Goal: Task Accomplishment & Management: Manage account settings

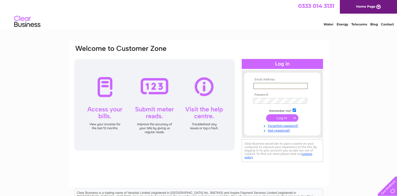
click at [263, 85] on input "text" at bounding box center [280, 86] width 55 height 6
type input "alison@namspe.co.uk"
click at [281, 117] on input "submit" at bounding box center [282, 117] width 32 height 7
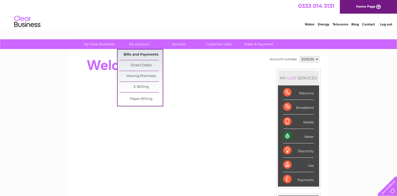
click at [133, 55] on link "Bills and Payments" at bounding box center [140, 55] width 43 height 10
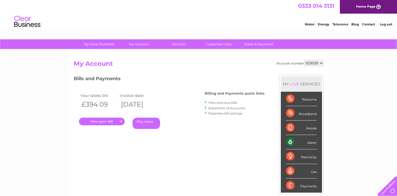
click at [102, 121] on link "." at bounding box center [102, 122] width 46 height 8
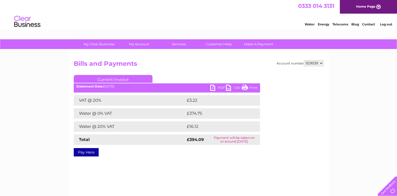
click at [220, 88] on link "PDF" at bounding box center [218, 89] width 16 height 8
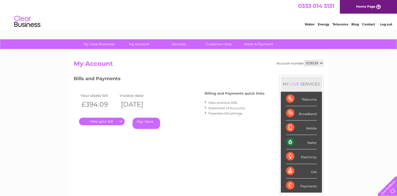
click at [381, 24] on link "Log out" at bounding box center [385, 24] width 12 height 4
